Goal: Navigation & Orientation: Find specific page/section

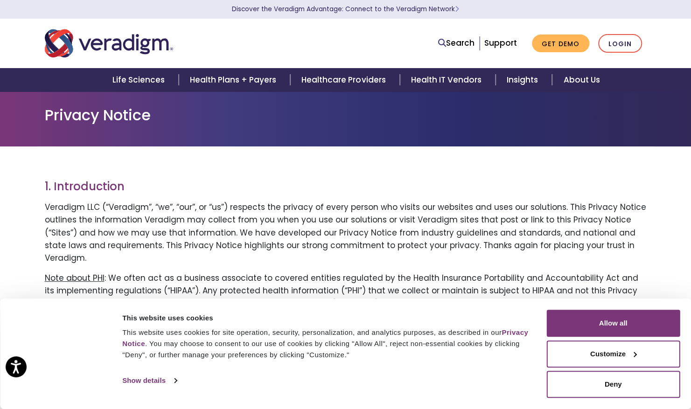
click at [631, 83] on div "Life Sciences Health Plans + Payers Healthcare Providers Health IT Vendors Insi…" at bounding box center [345, 80] width 677 height 24
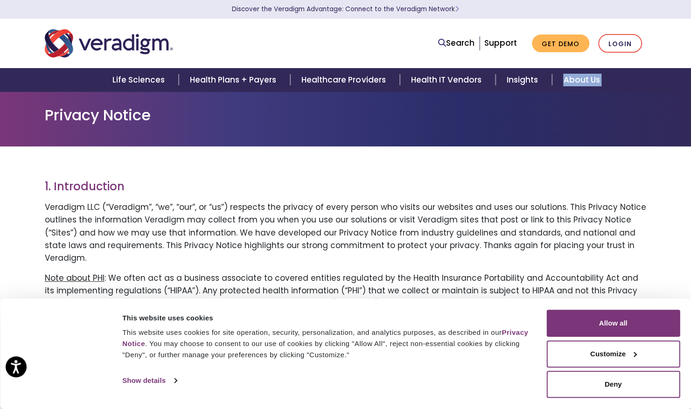
click at [631, 83] on div "Life Sciences Health Plans + Payers Healthcare Providers Health IT Vendors Insi…" at bounding box center [345, 80] width 677 height 24
drag, startPoint x: 513, startPoint y: 2, endPoint x: 490, endPoint y: 1, distance: 22.4
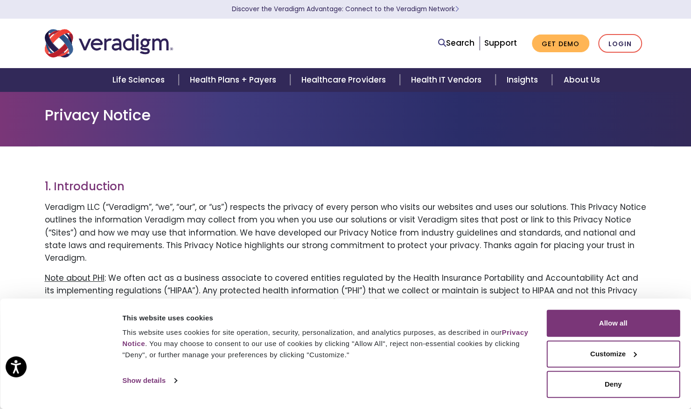
click at [513, 2] on p "Discover the Veradigm Advantage: Connect to the Veradigm Network" at bounding box center [345, 9] width 607 height 19
